Goal: Find specific page/section

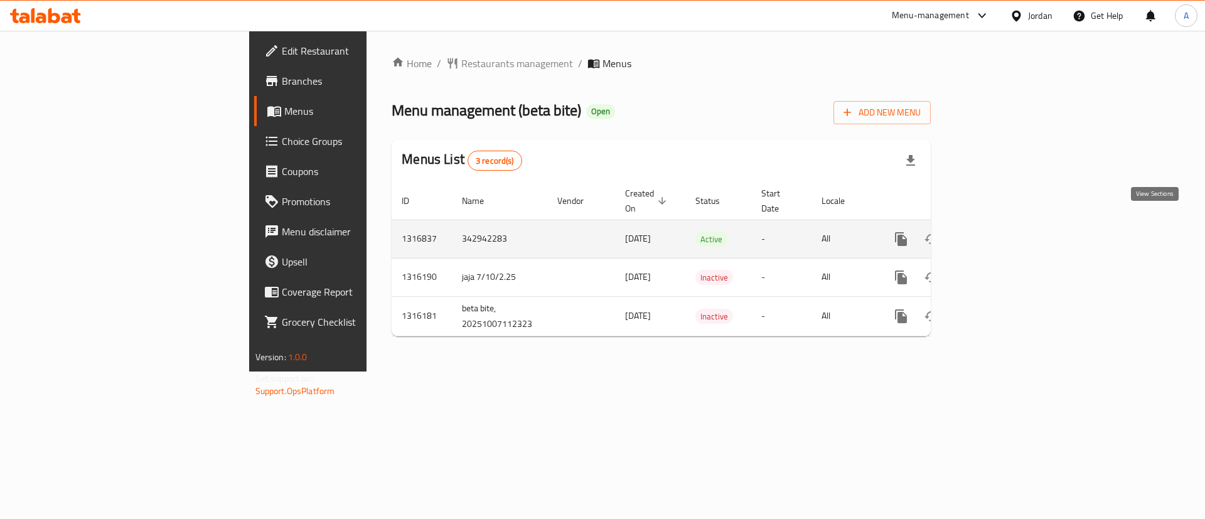
click at [1007, 225] on link "enhanced table" at bounding box center [991, 239] width 30 height 30
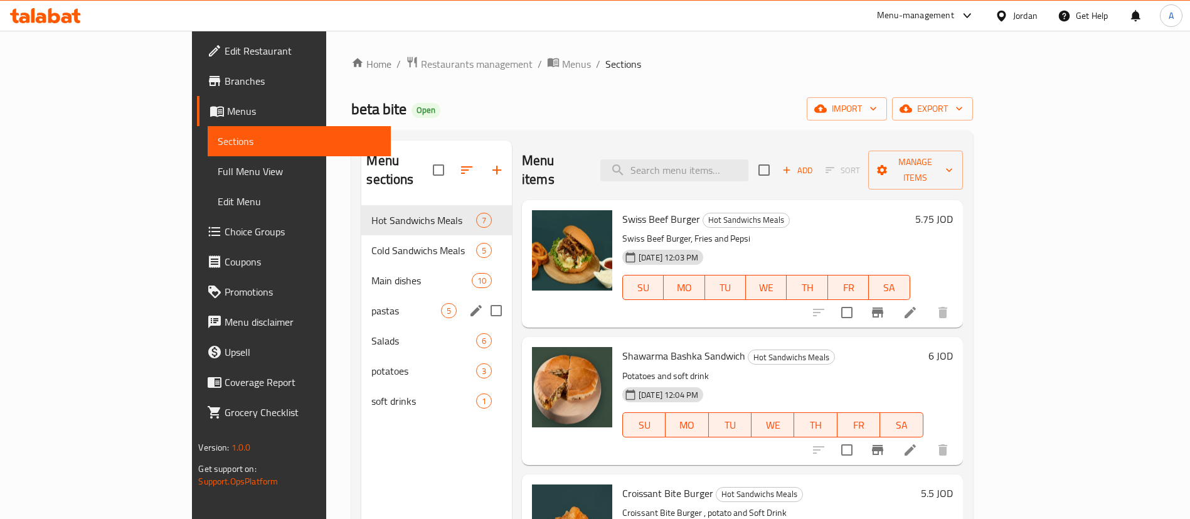
click at [361, 243] on div "Cold Sandwichs Meals 5" at bounding box center [436, 250] width 151 height 30
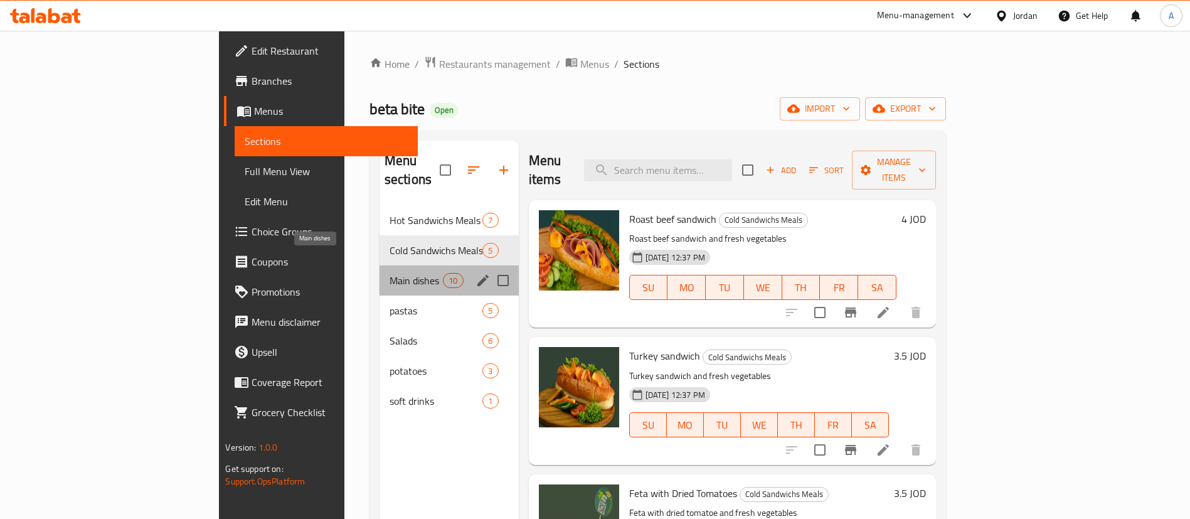
click at [390, 273] on span "Main dishes" at bounding box center [416, 280] width 53 height 15
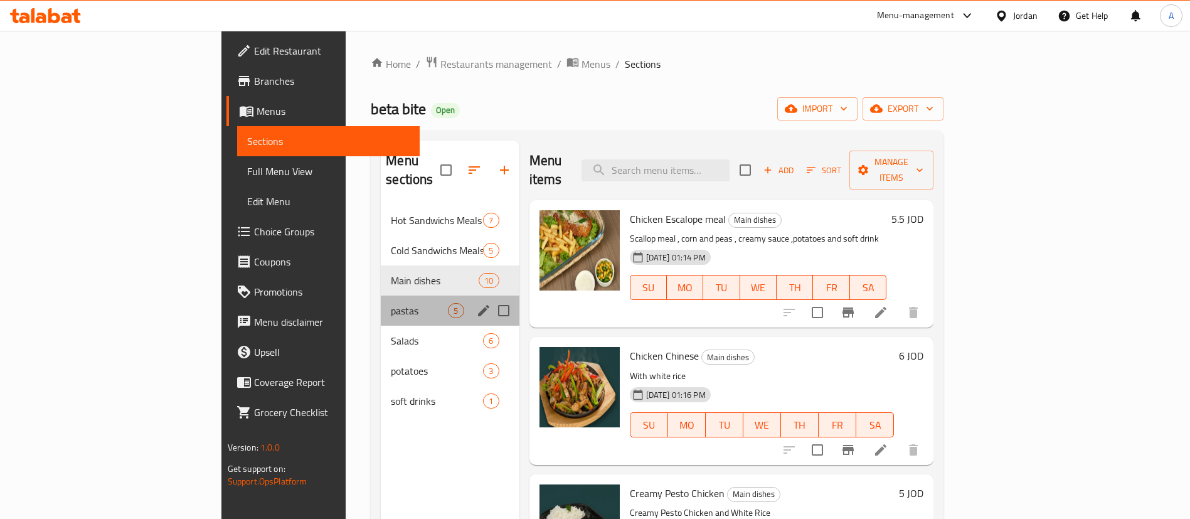
click at [381, 296] on div "pastas 5" at bounding box center [450, 311] width 138 height 30
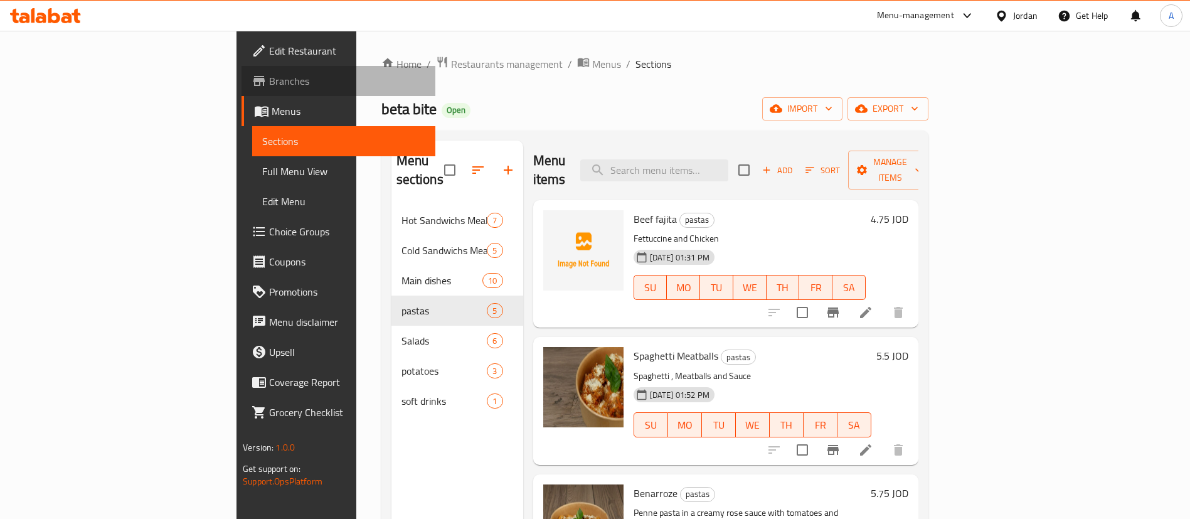
click at [242, 67] on link "Branches" at bounding box center [339, 81] width 194 height 30
